Goal: Use online tool/utility: Utilize a website feature to perform a specific function

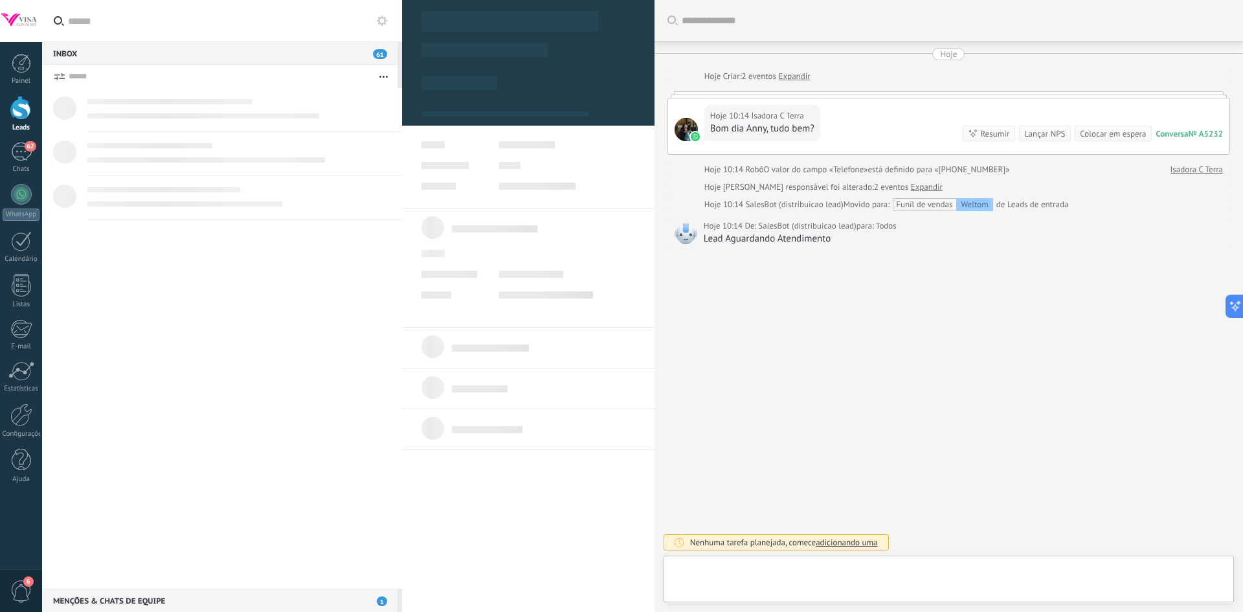
type textarea "**********"
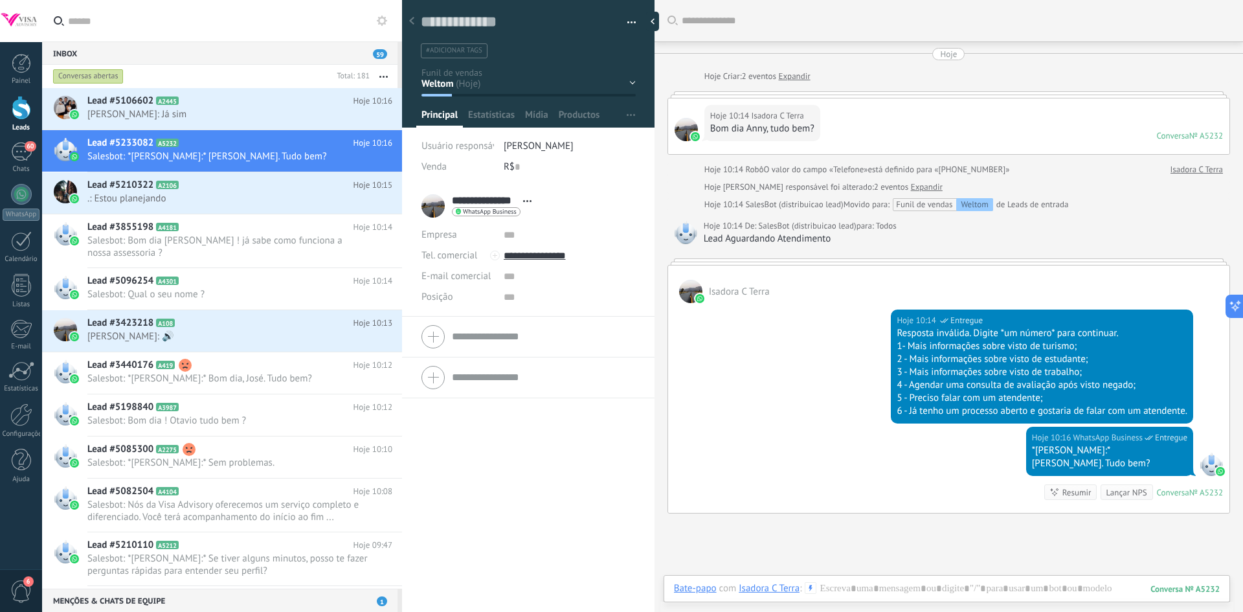
scroll to position [55, 0]
